Goal: Check status

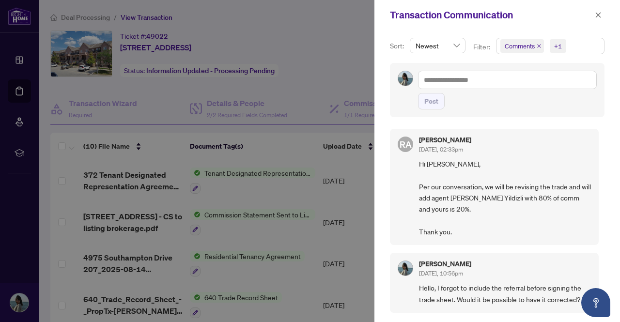
click at [191, 59] on div at bounding box center [310, 161] width 620 height 322
click at [601, 18] on button "button" at bounding box center [598, 15] width 13 height 12
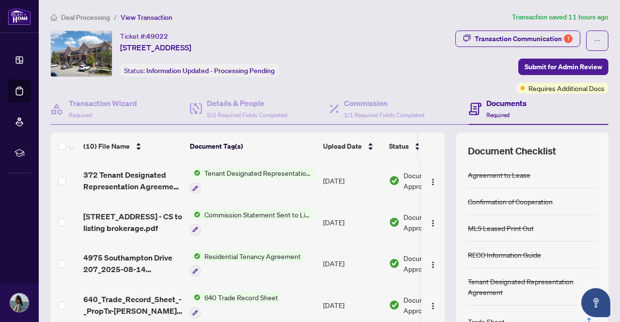
click at [99, 19] on span "Deal Processing" at bounding box center [85, 17] width 49 height 9
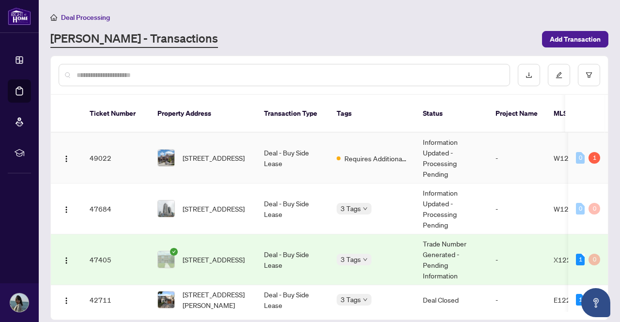
click at [289, 147] on td "Deal - Buy Side Lease" at bounding box center [292, 158] width 73 height 51
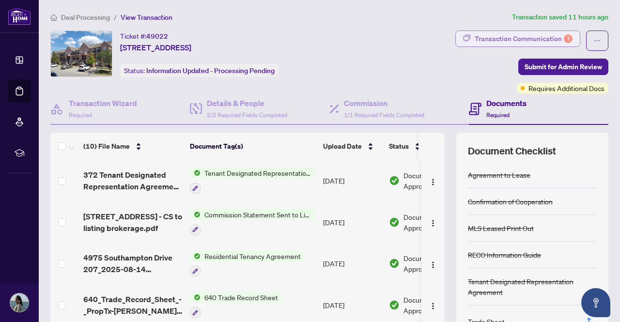
click at [496, 42] on div "Transaction Communication 1" at bounding box center [524, 38] width 98 height 15
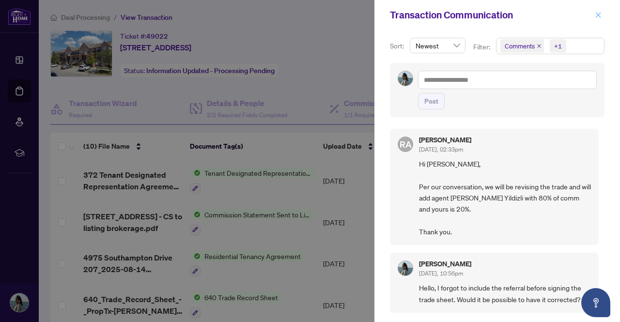
click at [597, 19] on span "button" at bounding box center [598, 14] width 7 height 15
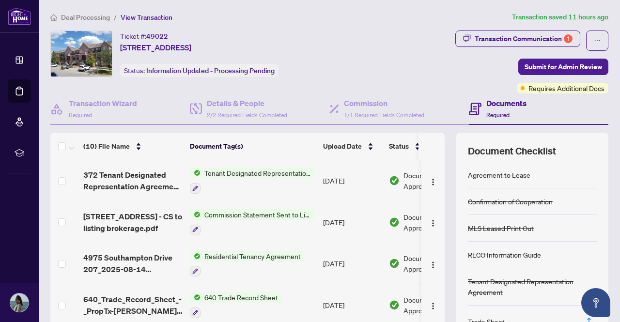
click at [93, 15] on span "Deal Processing" at bounding box center [85, 17] width 49 height 9
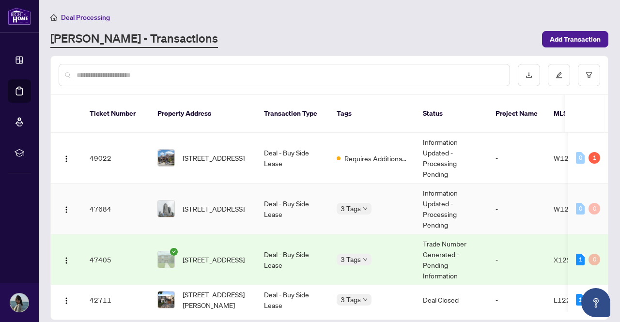
click at [444, 200] on td "Information Updated - Processing Pending" at bounding box center [451, 209] width 73 height 51
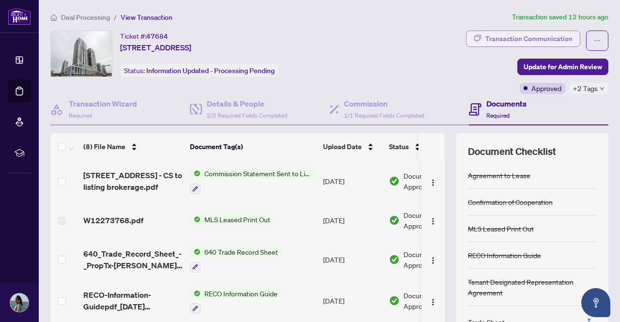
click at [531, 31] on div "Transaction Communication" at bounding box center [528, 38] width 87 height 15
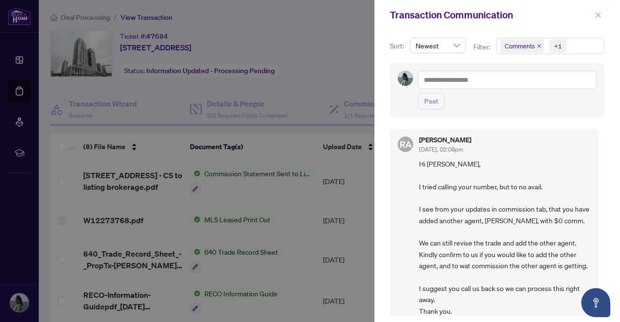
click at [595, 14] on icon "close" at bounding box center [598, 15] width 7 height 7
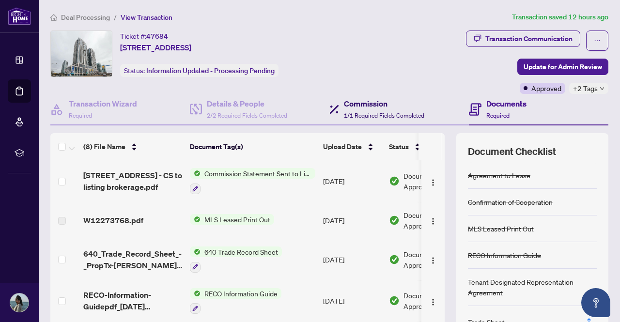
click at [350, 107] on h4 "Commission" at bounding box center [384, 104] width 80 height 12
type textarea "**********"
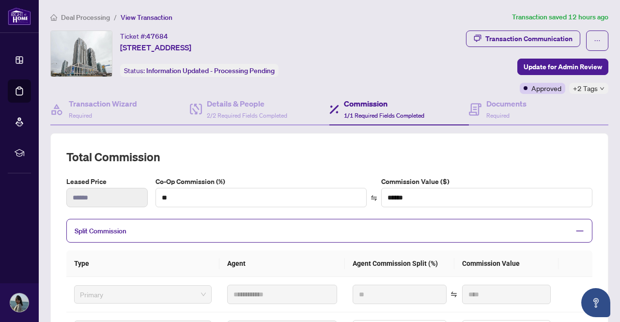
click at [94, 14] on span "Deal Processing" at bounding box center [85, 17] width 49 height 9
